Goal: Book appointment/travel/reservation

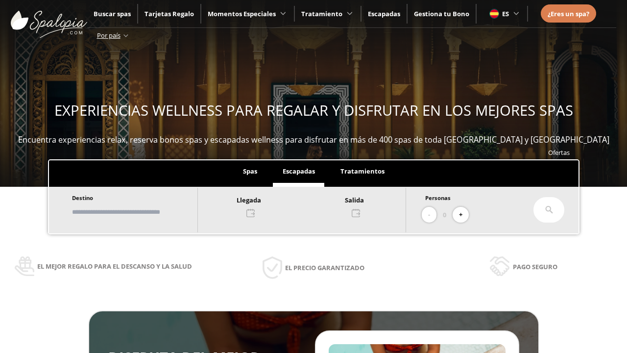
click at [138, 212] on input "text" at bounding box center [130, 211] width 122 height 17
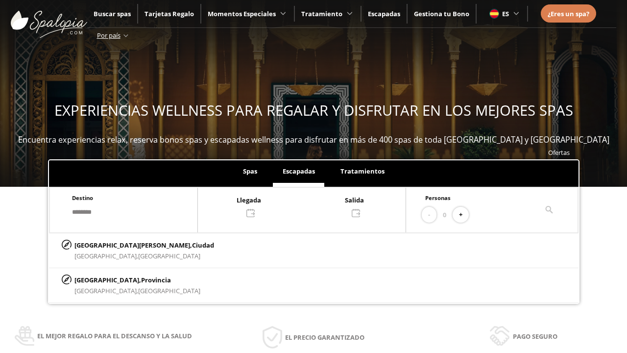
click at [312, 205] on div at bounding box center [302, 206] width 208 height 24
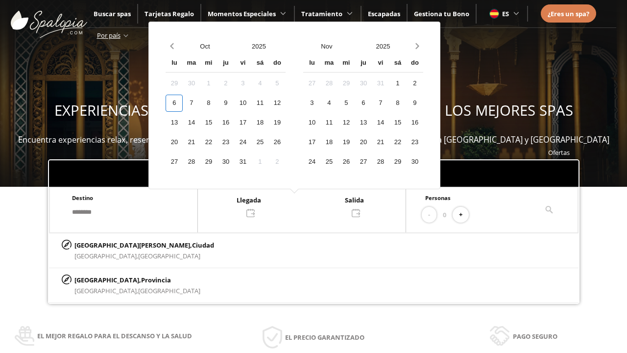
click at [217, 103] on div "8" at bounding box center [208, 103] width 17 height 17
click at [234, 103] on div "9" at bounding box center [225, 103] width 17 height 17
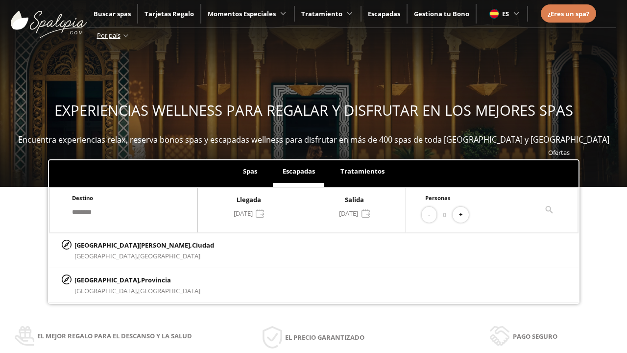
click at [464, 215] on button "+" at bounding box center [461, 215] width 16 height 16
click at [123, 245] on p "[GEOGRAPHIC_DATA][PERSON_NAME], [GEOGRAPHIC_DATA]" at bounding box center [144, 245] width 140 height 11
type input "**********"
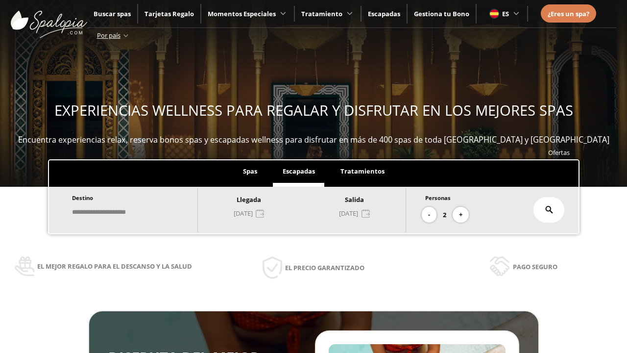
click at [549, 210] on icon at bounding box center [549, 210] width 8 height 8
